Goal: Task Accomplishment & Management: Use online tool/utility

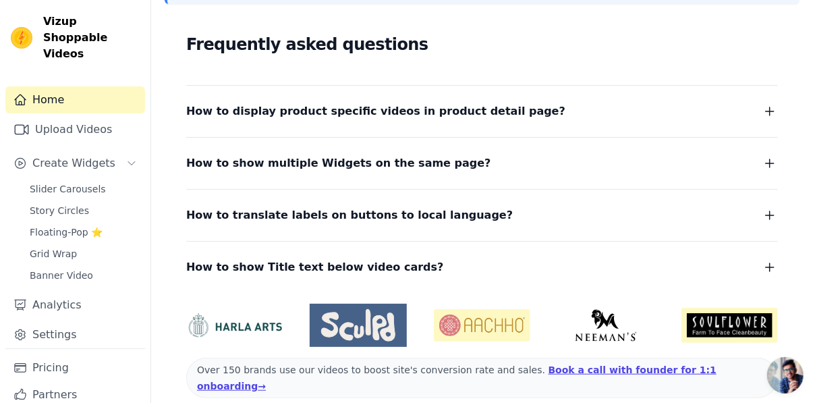
scroll to position [286, 0]
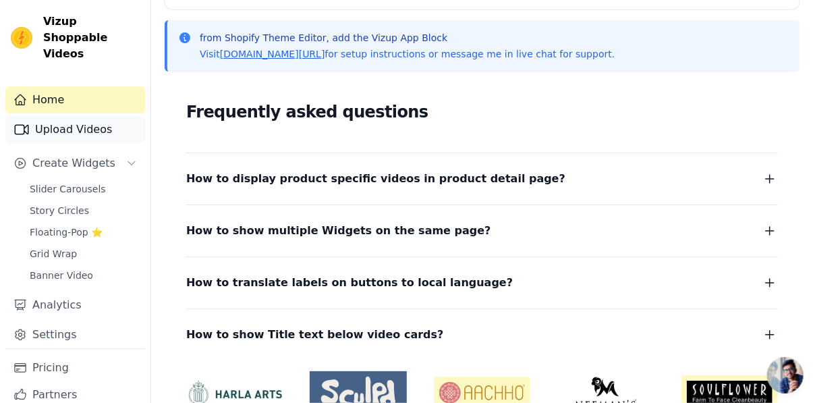
click at [47, 119] on link "Upload Videos" at bounding box center [75, 129] width 140 height 27
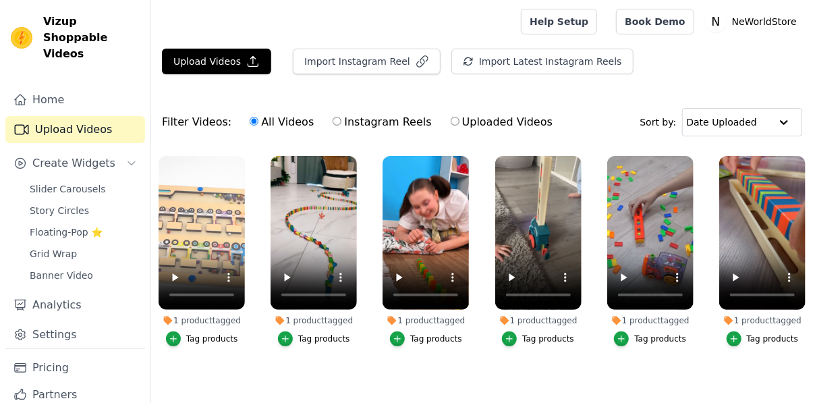
click at [196, 323] on div "1 product tagged" at bounding box center [202, 320] width 86 height 11
click at [395, 337] on div "button" at bounding box center [397, 338] width 15 height 15
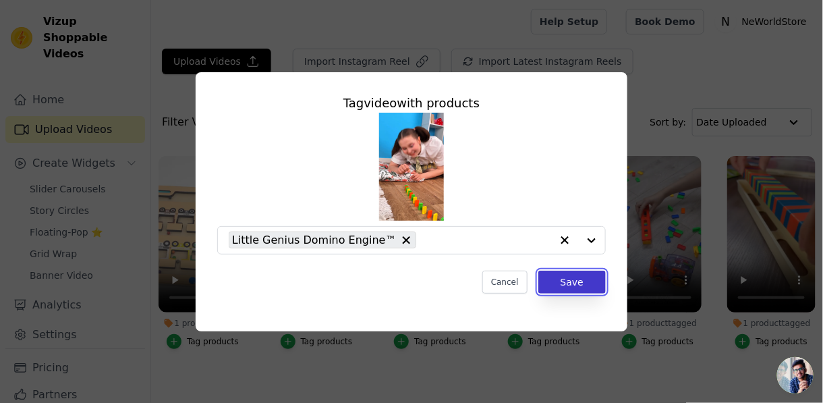
click at [575, 279] on button "Save" at bounding box center [571, 282] width 67 height 23
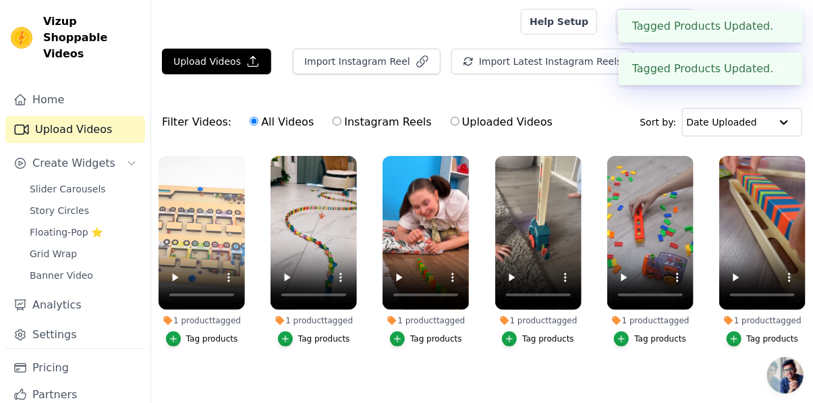
click at [204, 324] on div "1 product tagged" at bounding box center [202, 320] width 86 height 11
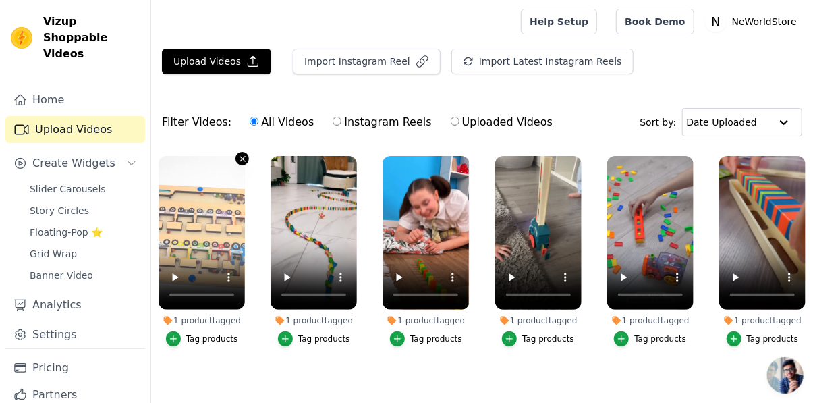
click at [242, 152] on button "1 product tagged Tag products" at bounding box center [241, 158] width 13 height 13
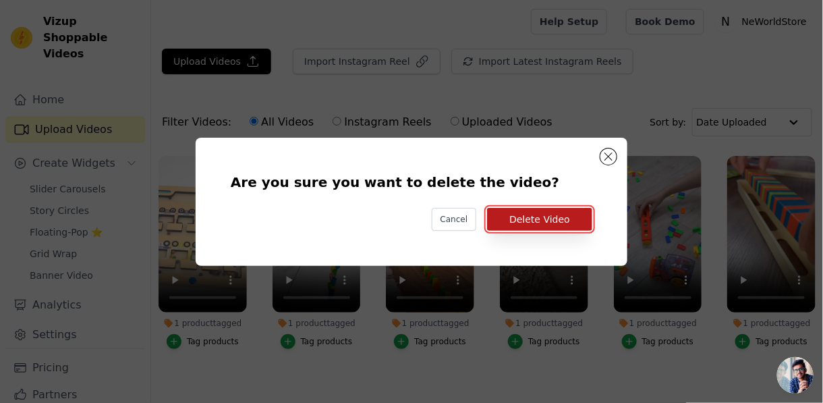
click at [545, 219] on button "Delete Video" at bounding box center [539, 219] width 105 height 23
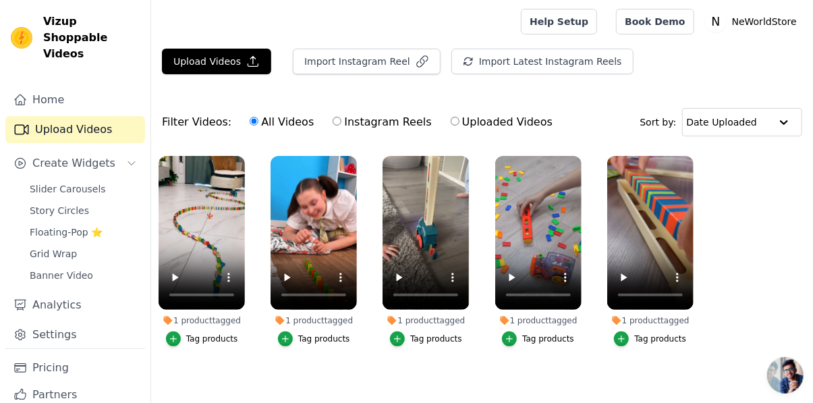
click at [225, 324] on div "1 product tagged" at bounding box center [202, 320] width 86 height 11
click at [437, 321] on div "1 product tagged" at bounding box center [426, 320] width 86 height 11
click at [177, 319] on div "1 product tagged" at bounding box center [202, 320] width 86 height 11
click at [205, 318] on div "1 product tagged" at bounding box center [202, 320] width 86 height 11
click at [202, 339] on div "Tag products" at bounding box center [212, 338] width 52 height 11
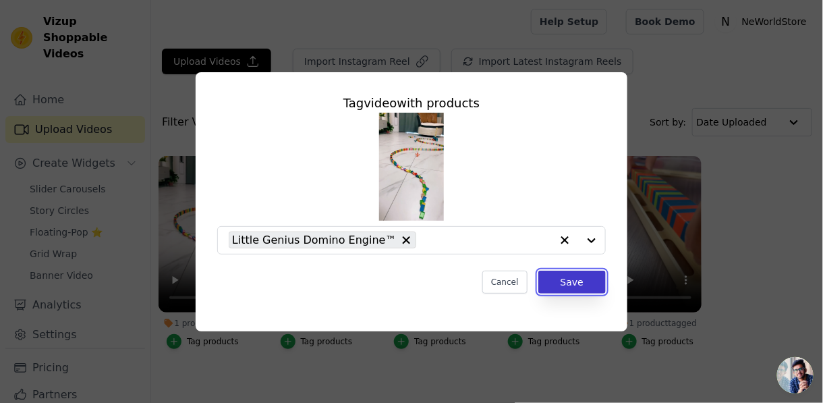
click at [573, 282] on button "Save" at bounding box center [571, 282] width 67 height 23
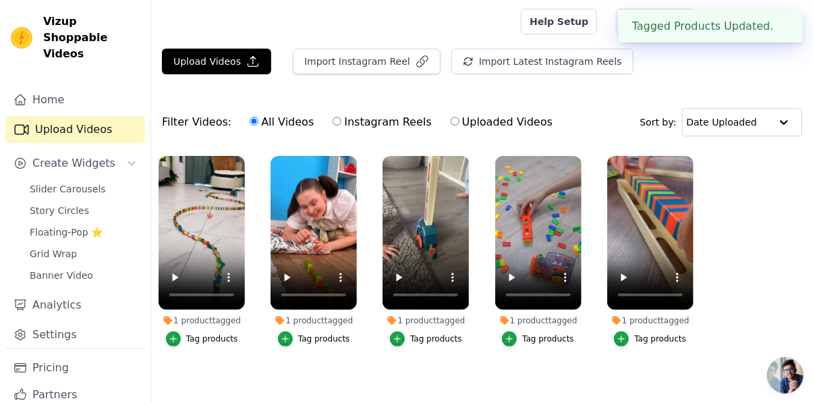
click at [313, 339] on div "Tag products" at bounding box center [324, 338] width 52 height 11
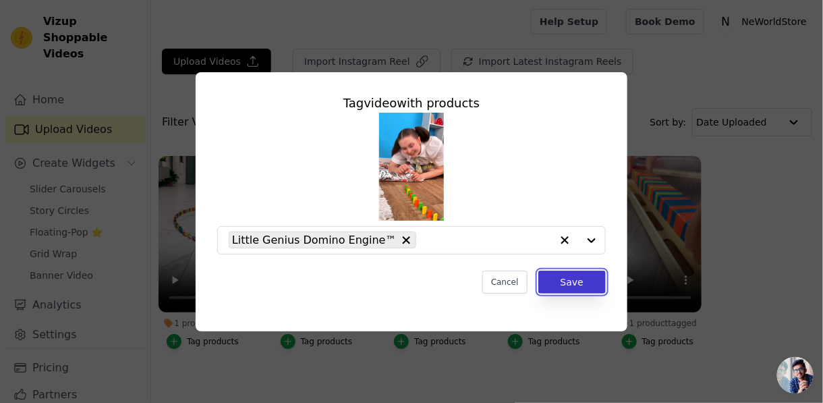
click at [568, 277] on button "Save" at bounding box center [571, 282] width 67 height 23
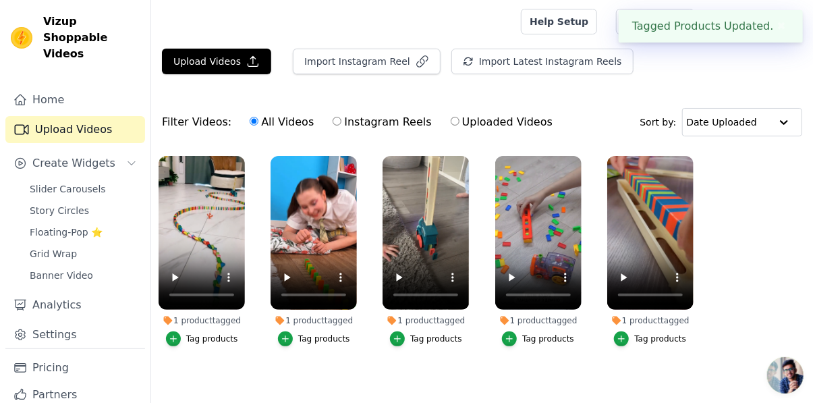
click at [446, 342] on div "Tag products" at bounding box center [436, 338] width 52 height 11
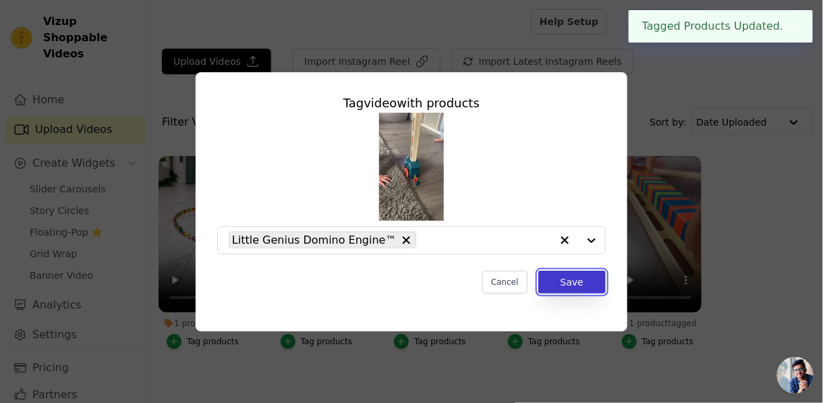
click at [584, 289] on button "Save" at bounding box center [571, 282] width 67 height 23
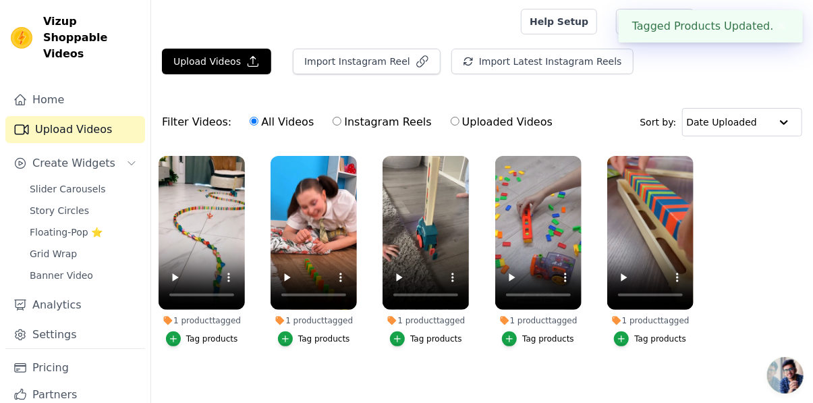
click at [546, 339] on div "Tag products" at bounding box center [548, 338] width 52 height 11
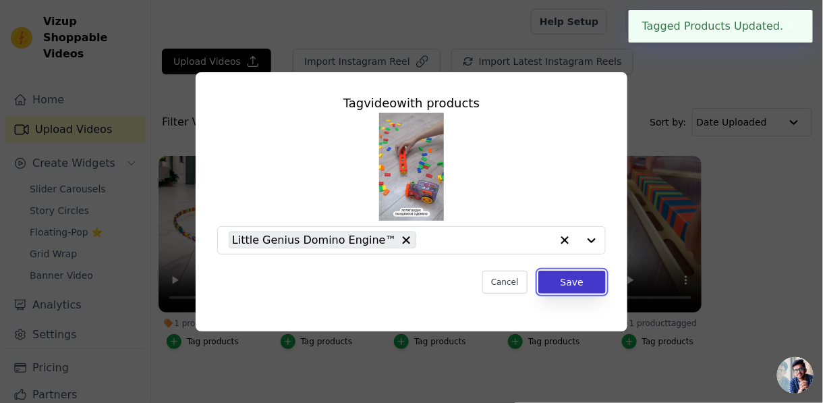
click at [563, 287] on button "Save" at bounding box center [571, 282] width 67 height 23
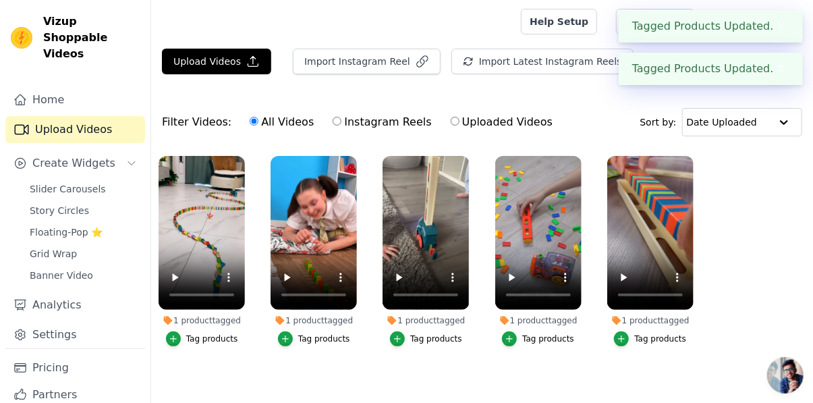
click at [669, 336] on div "Tag products" at bounding box center [660, 338] width 52 height 11
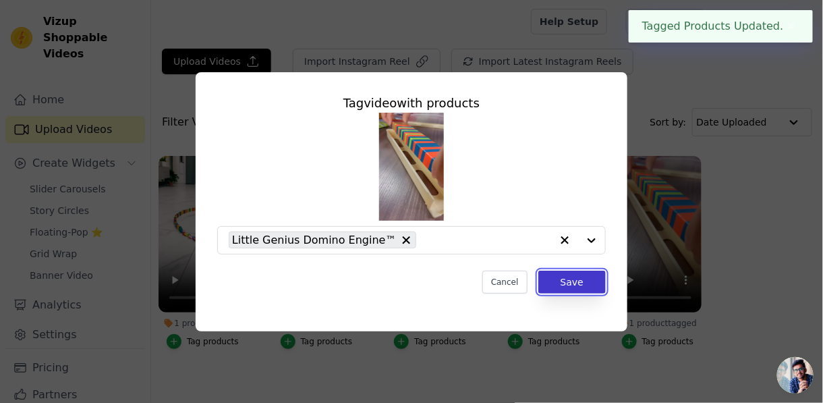
click at [567, 284] on button "Save" at bounding box center [571, 282] width 67 height 23
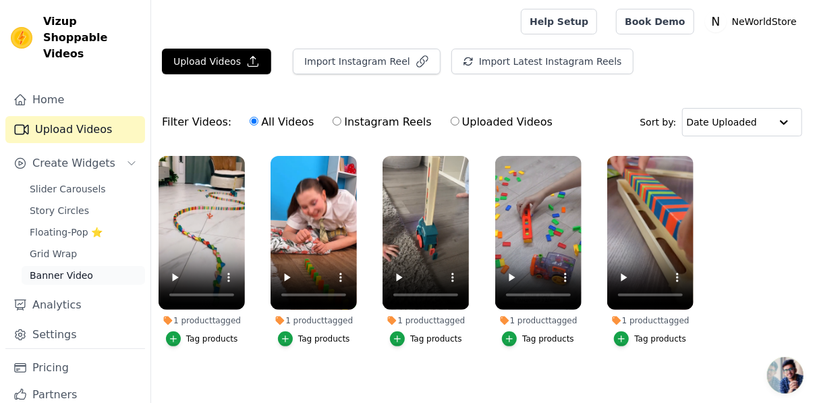
click at [67, 267] on link "Banner Video" at bounding box center [83, 275] width 123 height 19
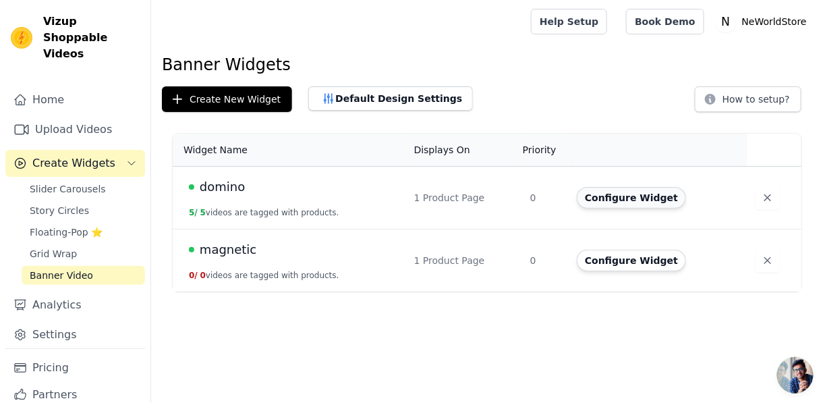
click at [615, 200] on button "Configure Widget" at bounding box center [631, 198] width 109 height 22
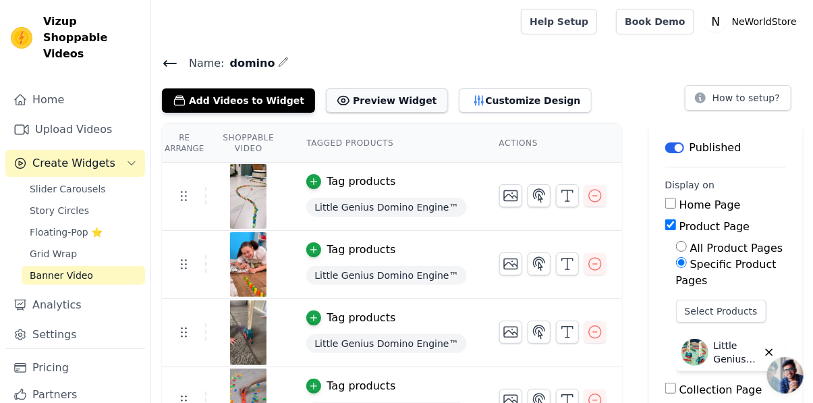
click at [371, 103] on button "Preview Widget" at bounding box center [386, 100] width 121 height 24
click at [497, 111] on button "Customize Design" at bounding box center [525, 100] width 133 height 24
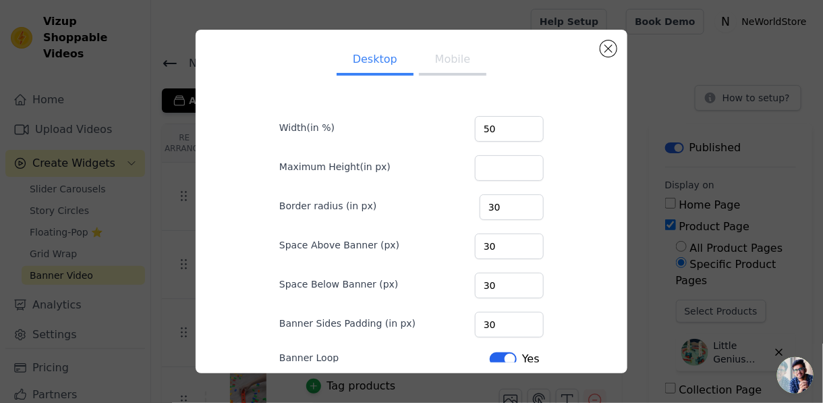
click at [441, 72] on button "Mobile" at bounding box center [452, 61] width 67 height 30
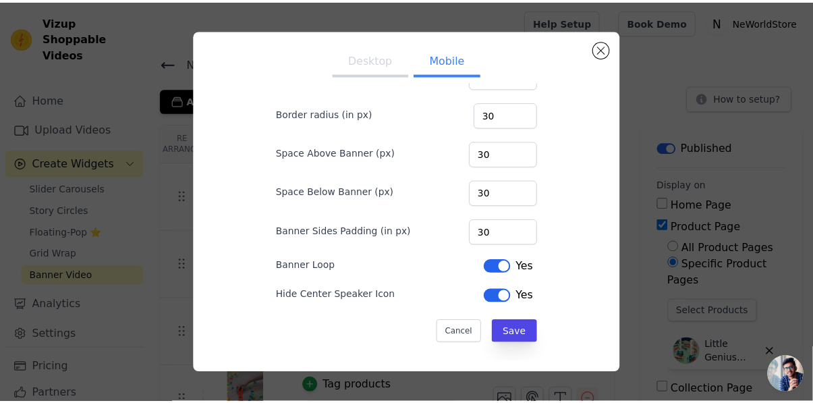
scroll to position [12, 0]
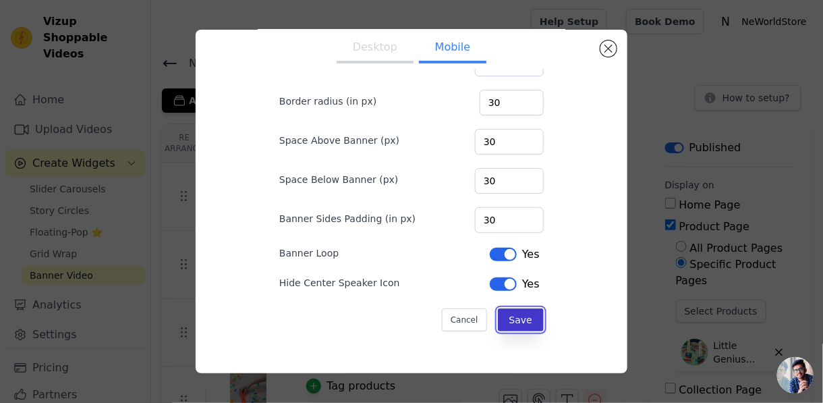
click at [498, 316] on button "Save" at bounding box center [521, 319] width 46 height 23
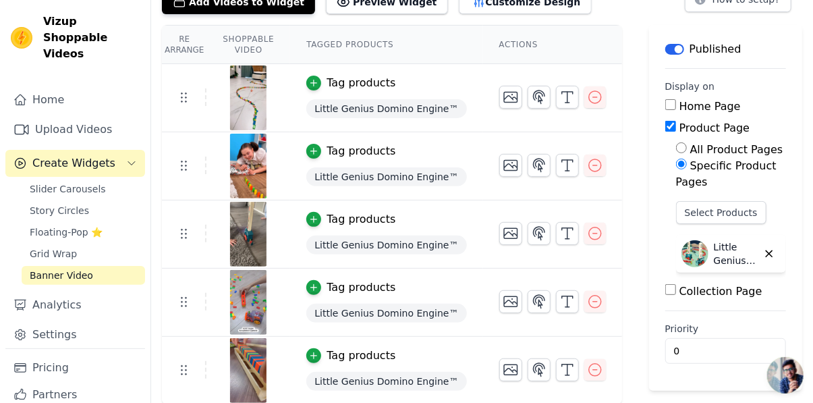
scroll to position [0, 0]
